Goal: Information Seeking & Learning: Learn about a topic

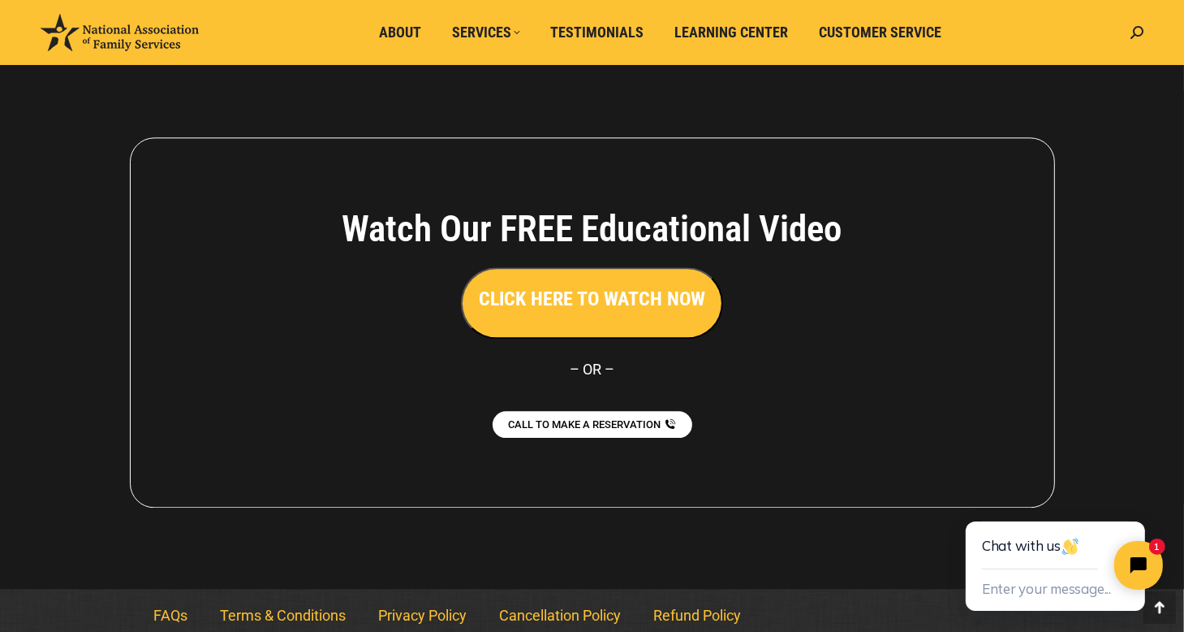
scroll to position [3655, 0]
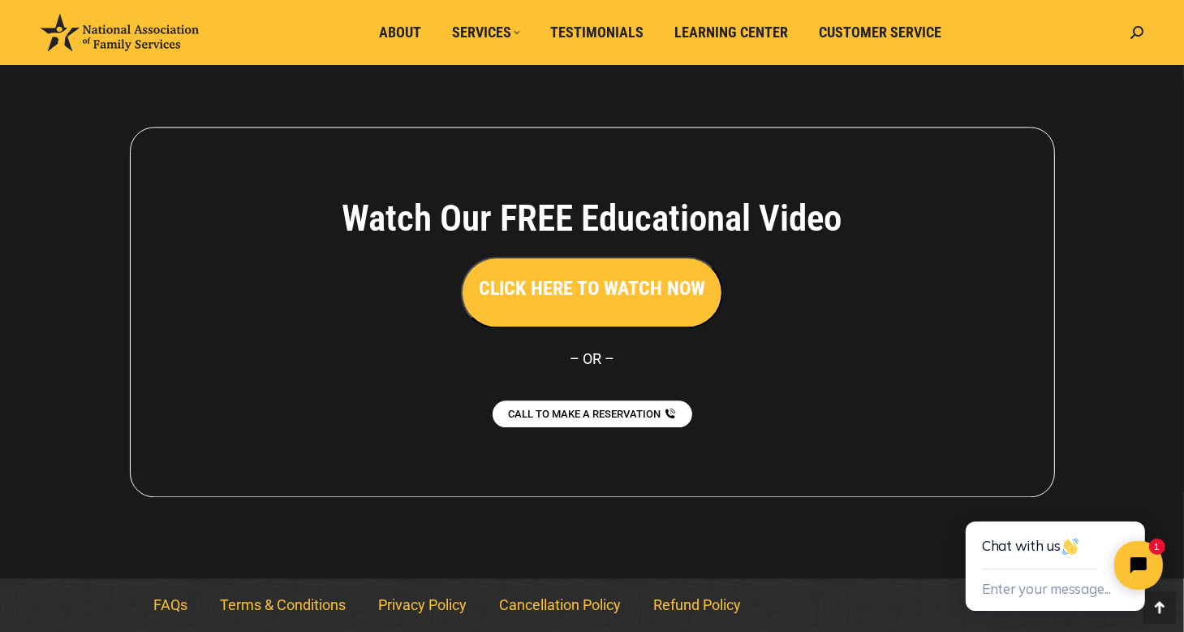
click at [672, 283] on h3 "CLICK HERE TO WATCH NOW" at bounding box center [592, 288] width 227 height 28
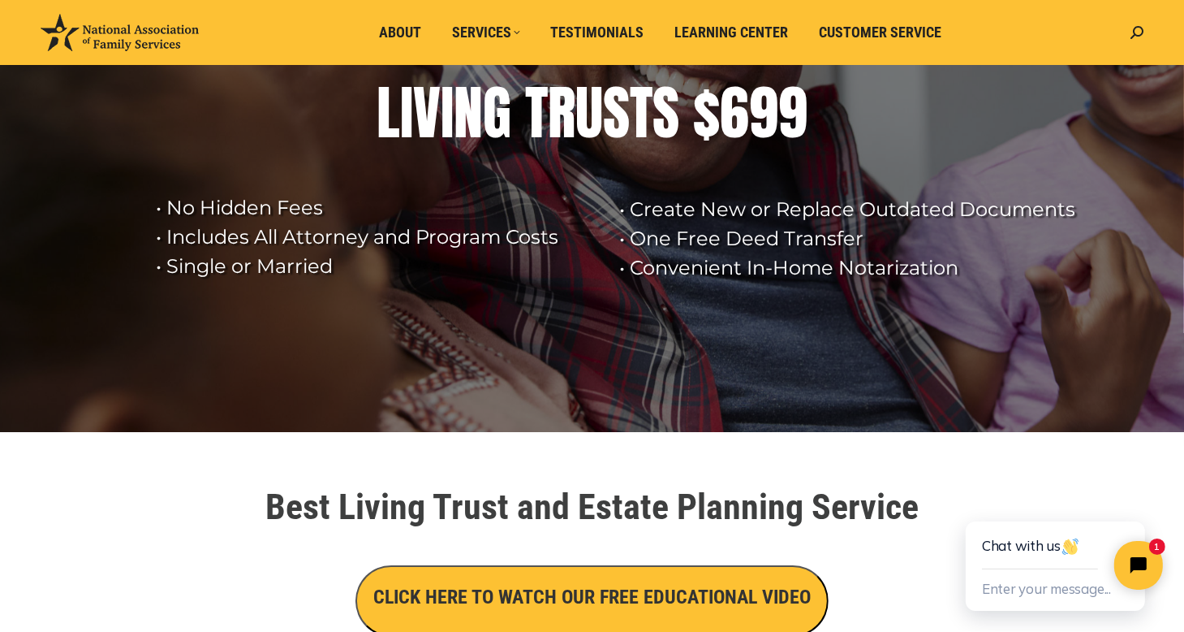
scroll to position [0, 0]
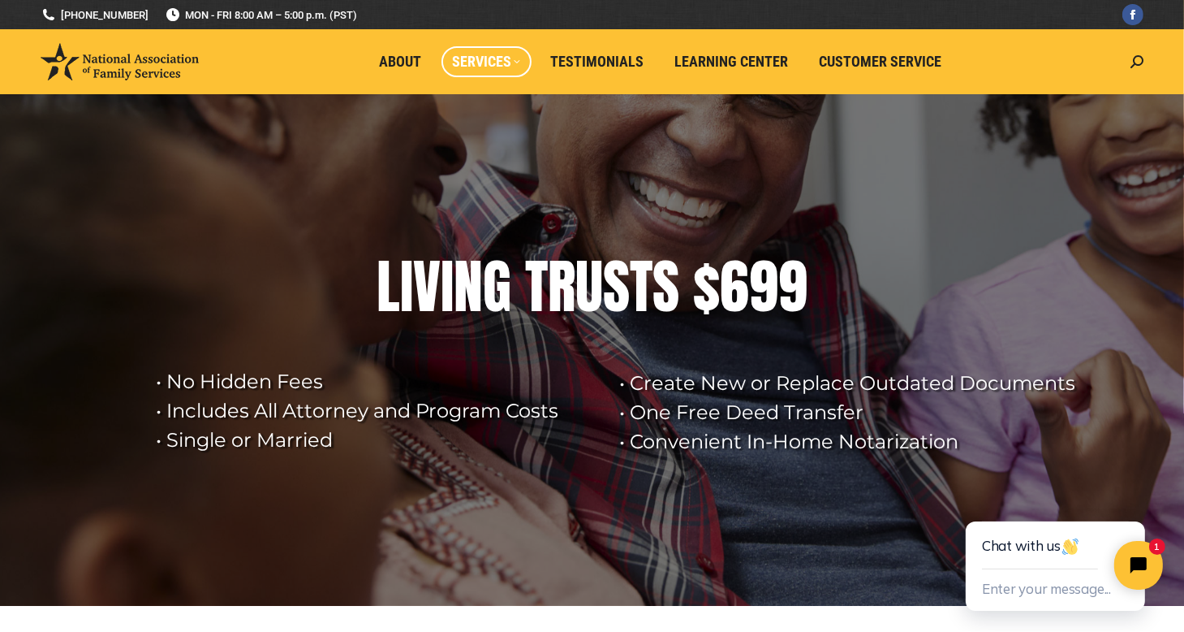
click at [462, 63] on span "Services" at bounding box center [486, 62] width 67 height 18
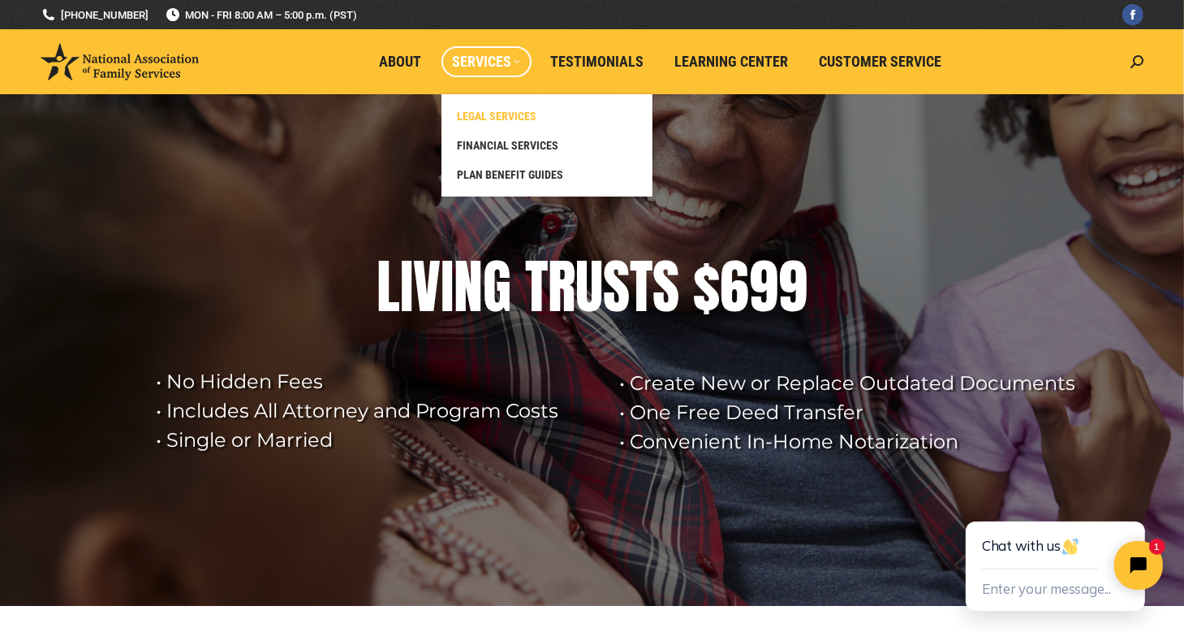
click at [529, 110] on span "LEGAL SERVICES" at bounding box center [498, 116] width 80 height 15
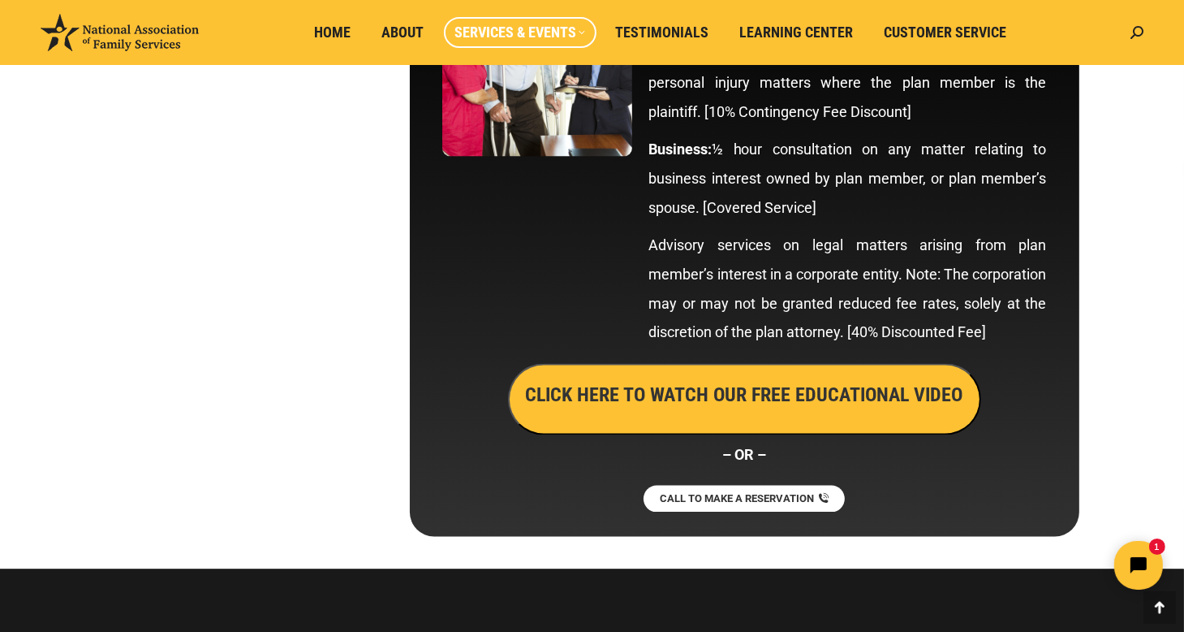
scroll to position [9180, 0]
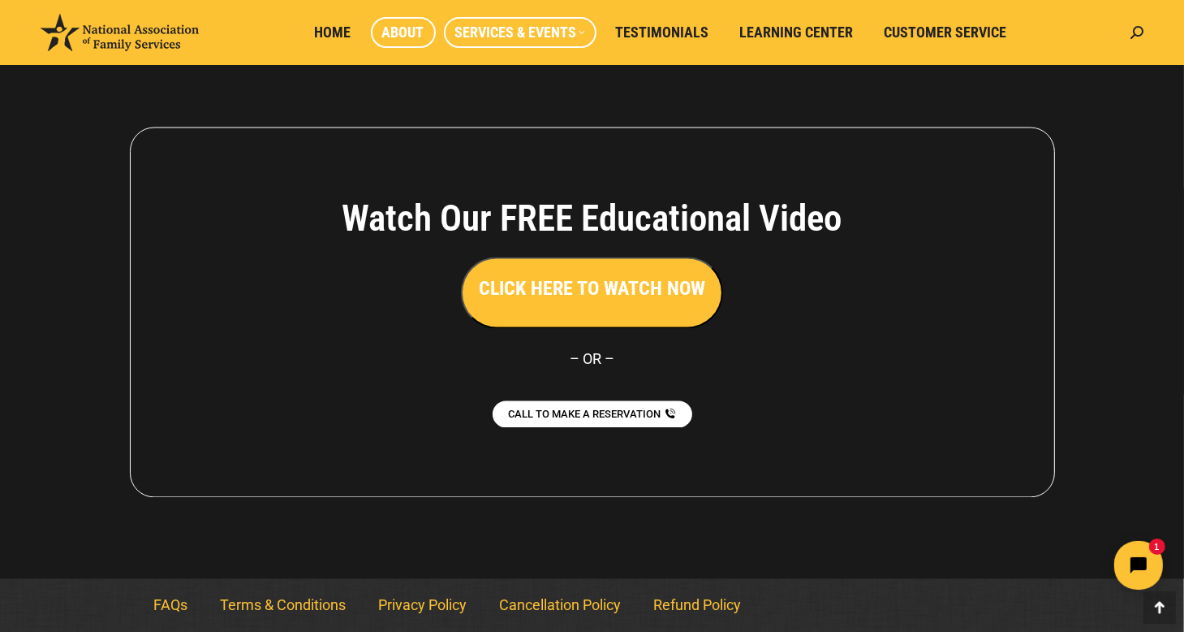
click at [401, 31] on span "About" at bounding box center [403, 33] width 42 height 18
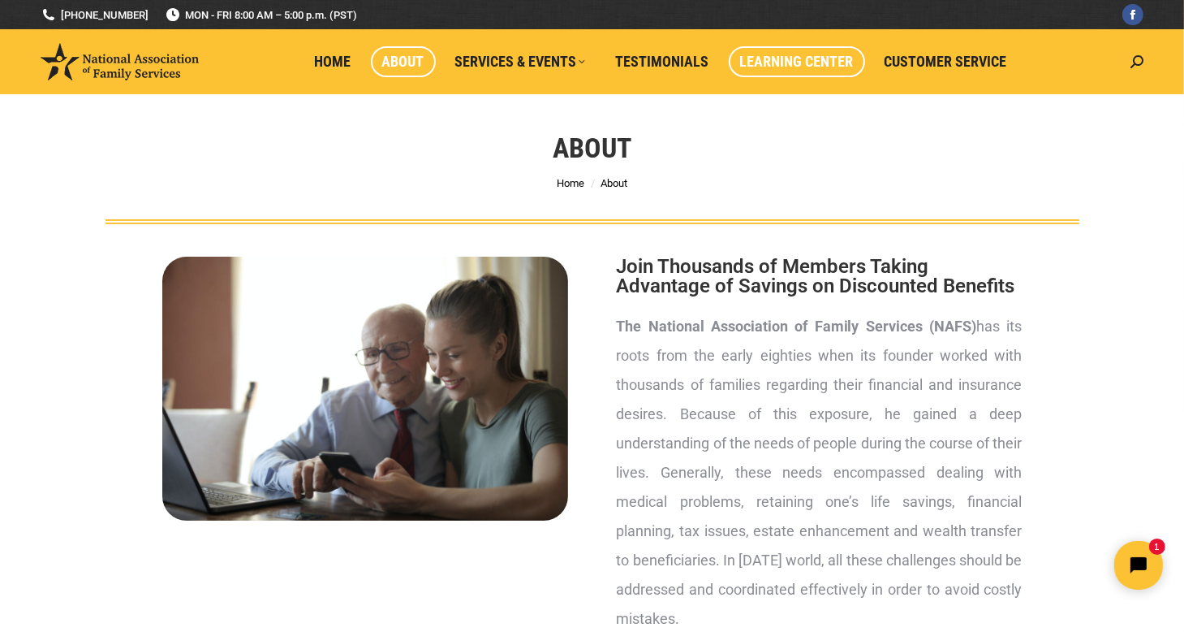
click at [823, 58] on span "Learning Center" at bounding box center [797, 62] width 114 height 18
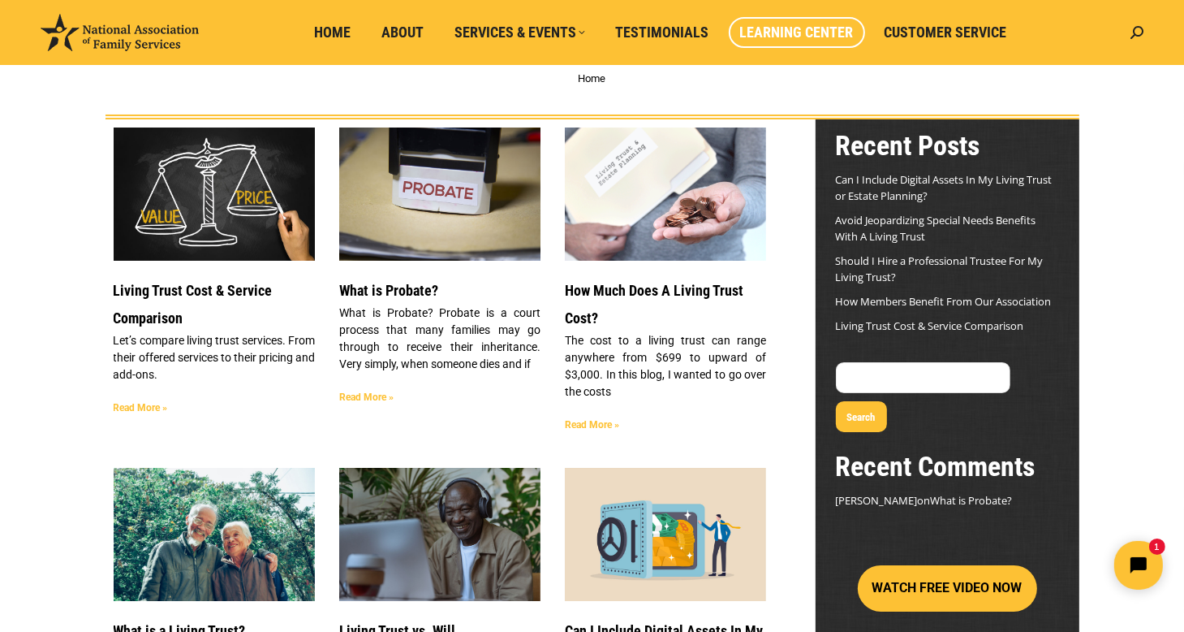
click at [591, 406] on div "How Much Does A Living Trust Cost? The cost to a living trust can range anywher…" at bounding box center [665, 358] width 201 height 162
click at [590, 419] on link "Read More »" at bounding box center [592, 424] width 54 height 11
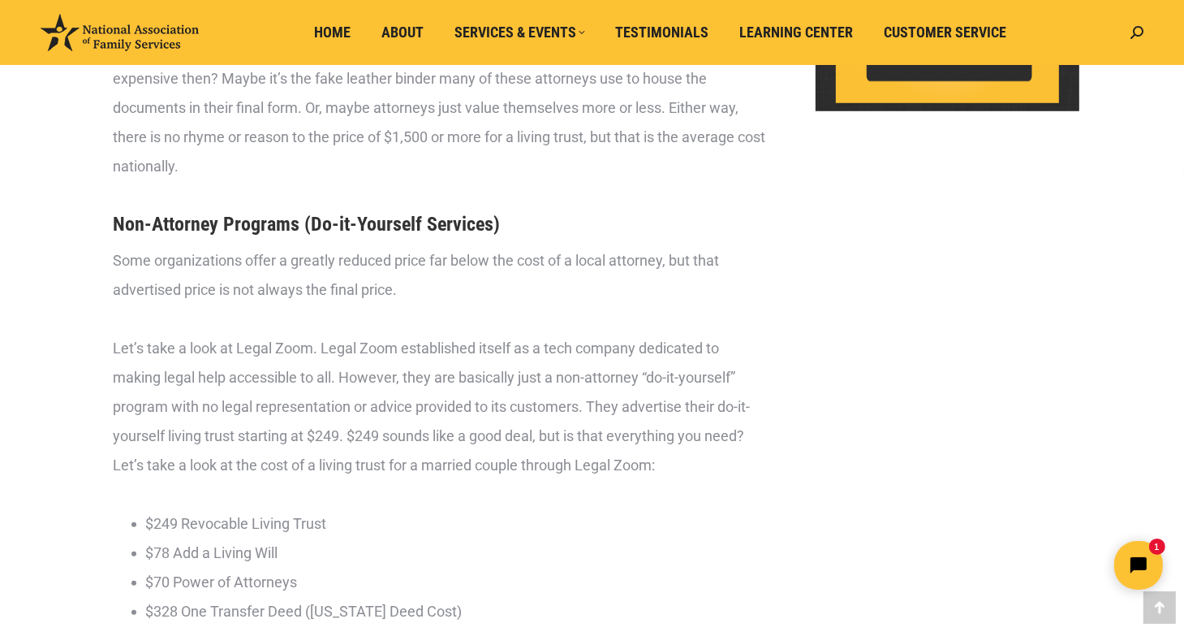
scroll to position [1205, 0]
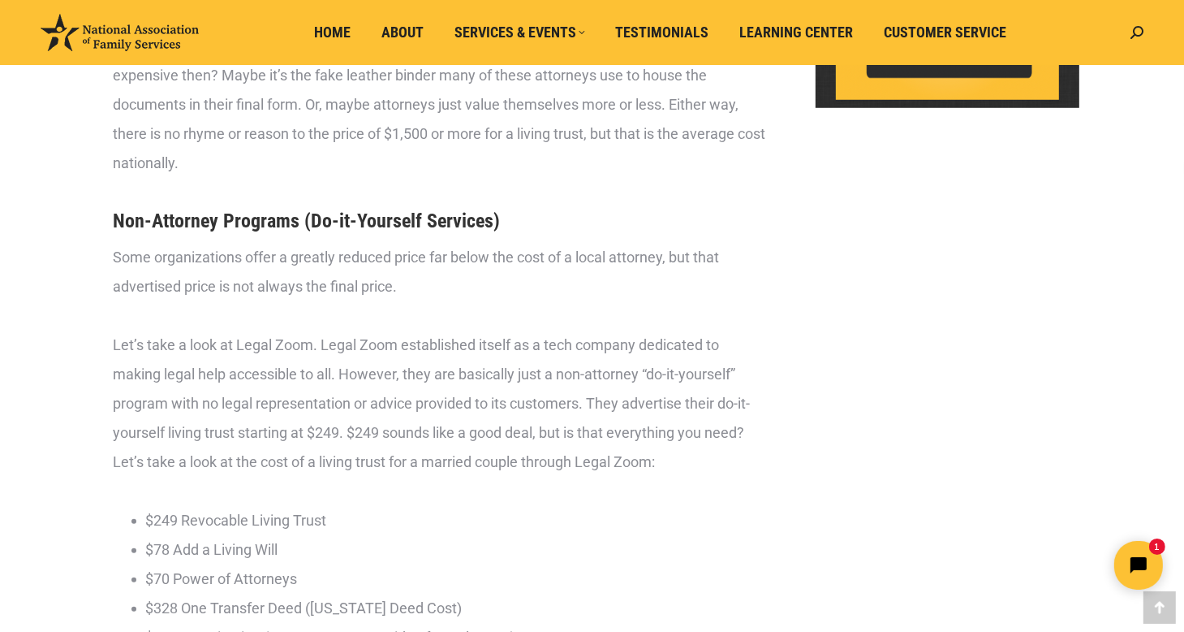
click at [1093, 554] on html "1" at bounding box center [1036, 564] width 279 height 76
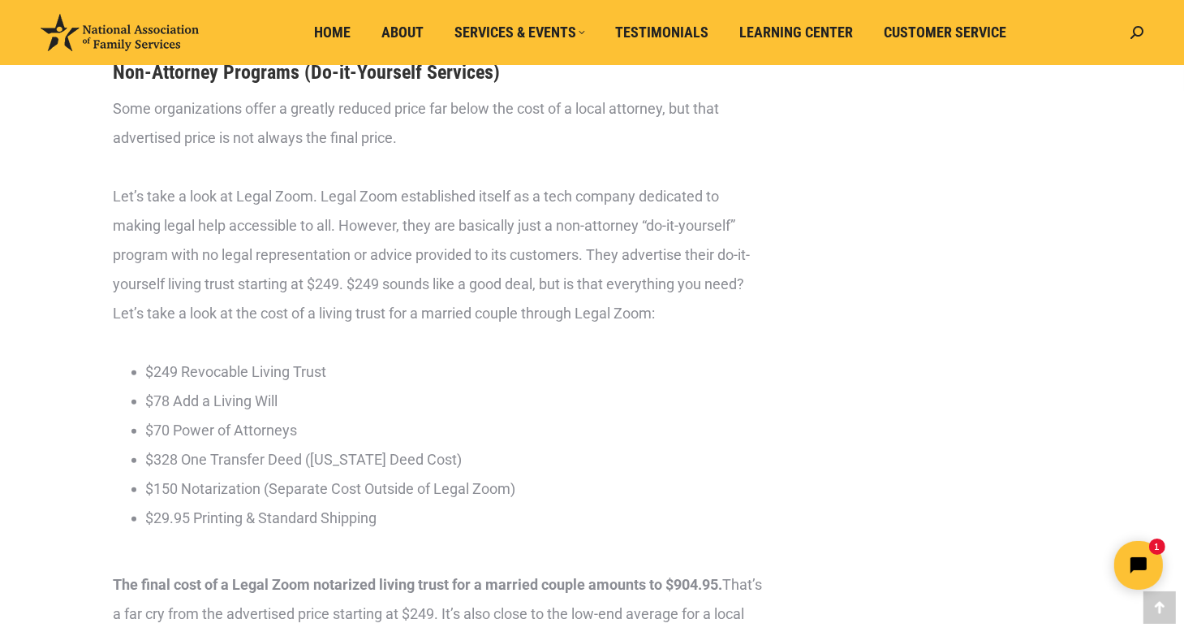
scroll to position [1525, 0]
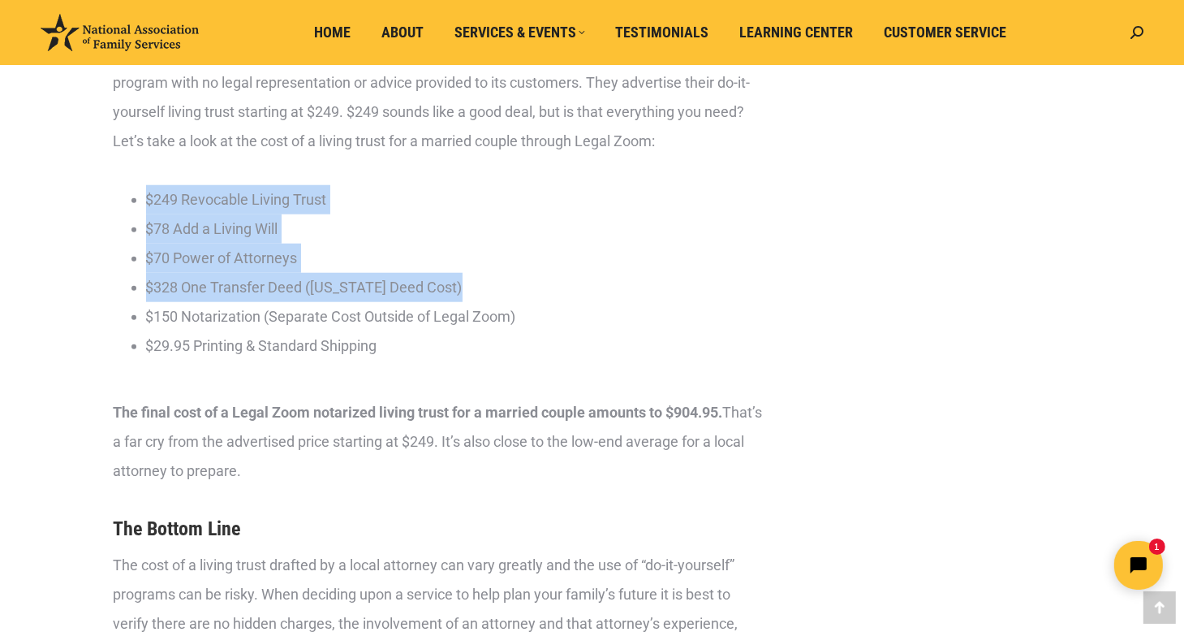
drag, startPoint x: 488, startPoint y: 322, endPoint x: 129, endPoint y: 229, distance: 370.8
click at [130, 229] on li "$249 Revocable Living Trust $78 Add a Living Will $70 Power of Attorneys $328 O…" at bounding box center [448, 272] width 637 height 175
copy ul "$249 Revocable Living Trust $78 Add a Living Will $70 Power of Attorneys $328 O…"
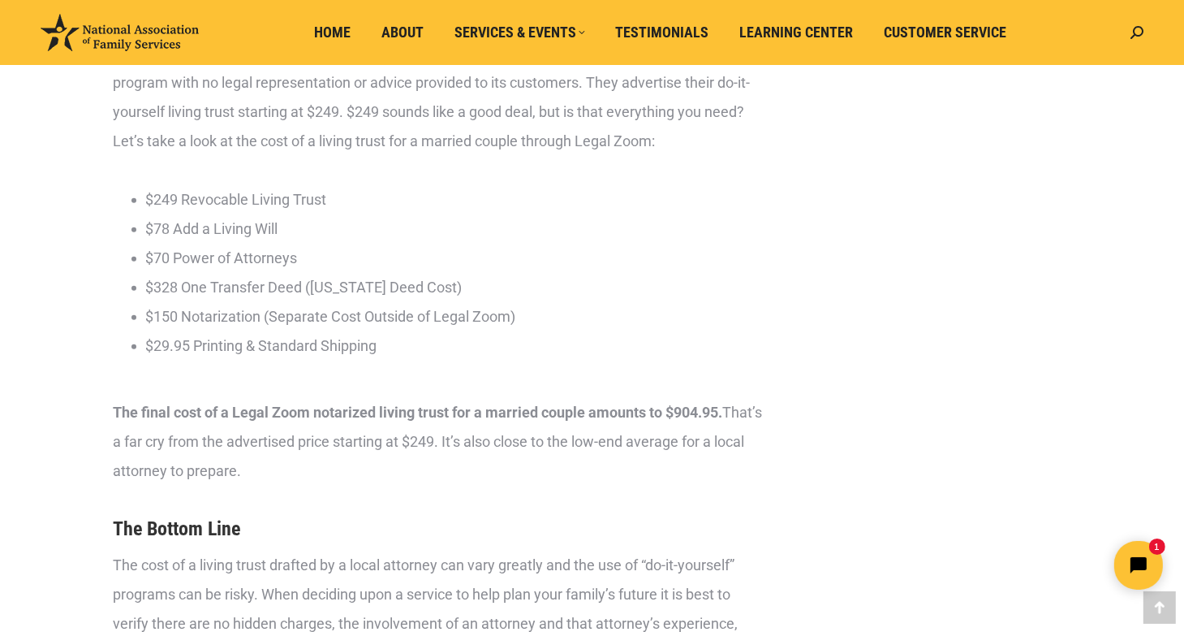
click at [0, 348] on div "The cost to a living trust can range anywhere from $699 to upward of $3,000. In…" at bounding box center [592, 629] width 1184 height 3860
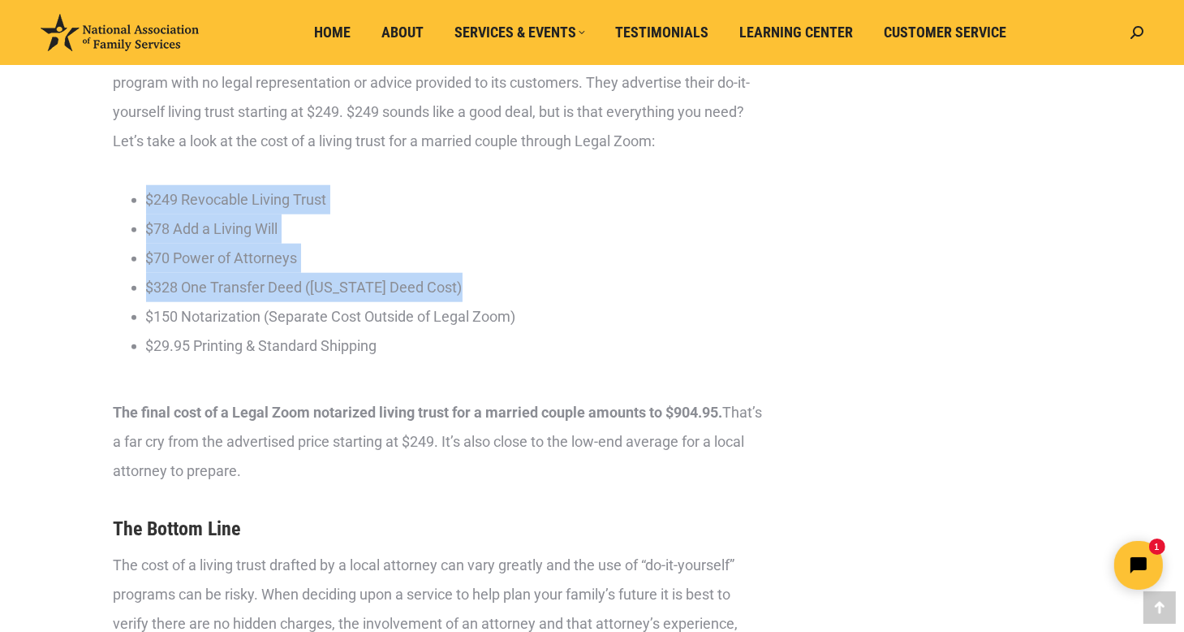
drag, startPoint x: 477, startPoint y: 309, endPoint x: 149, endPoint y: 231, distance: 337.9
click at [149, 231] on ul "$249 Revocable Living Trust $78 Add a Living Will $70 Power of Attorneys $328 O…" at bounding box center [456, 272] width 621 height 175
copy ul "$249 Revocable Living Trust $78 Add a Living Will $70 Power of Attorneys $328 O…"
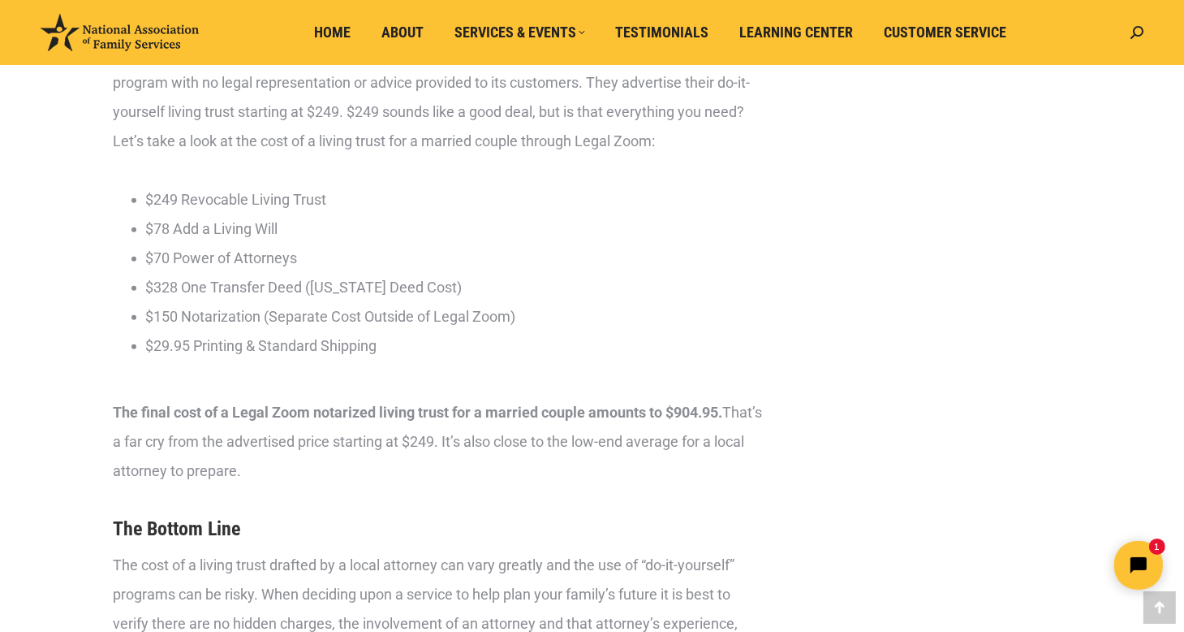
click at [468, 360] on li "$29.95 Printing & Standard Shipping" at bounding box center [456, 345] width 621 height 29
drag, startPoint x: 500, startPoint y: 356, endPoint x: 421, endPoint y: 371, distance: 81.0
click at [421, 360] on li "$29.95 Printing & Standard Shipping" at bounding box center [456, 345] width 621 height 29
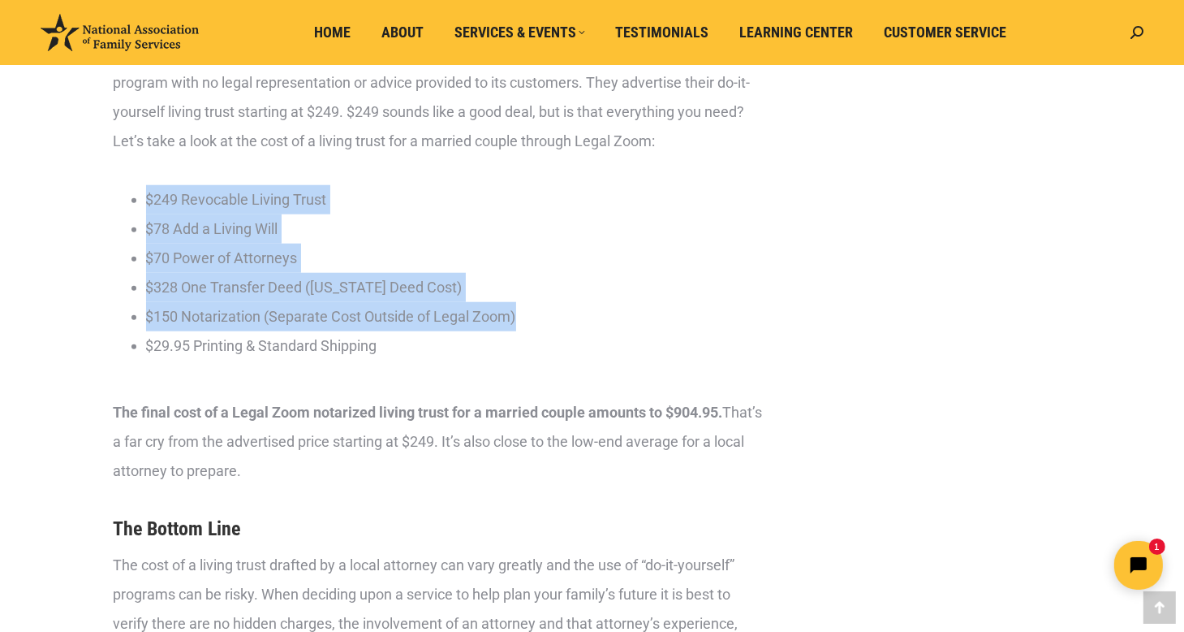
drag, startPoint x: 542, startPoint y: 351, endPoint x: 143, endPoint y: 217, distance: 421.3
click at [143, 217] on li "$249 Revocable Living Trust $78 Add a Living Will $70 Power of Attorneys $328 O…" at bounding box center [448, 272] width 637 height 175
copy ul "$249 Revocable Living Trust $78 Add a Living Will $70 Power of Attorneys $328 O…"
